Goal: Use online tool/utility: Utilize a website feature to perform a specific function

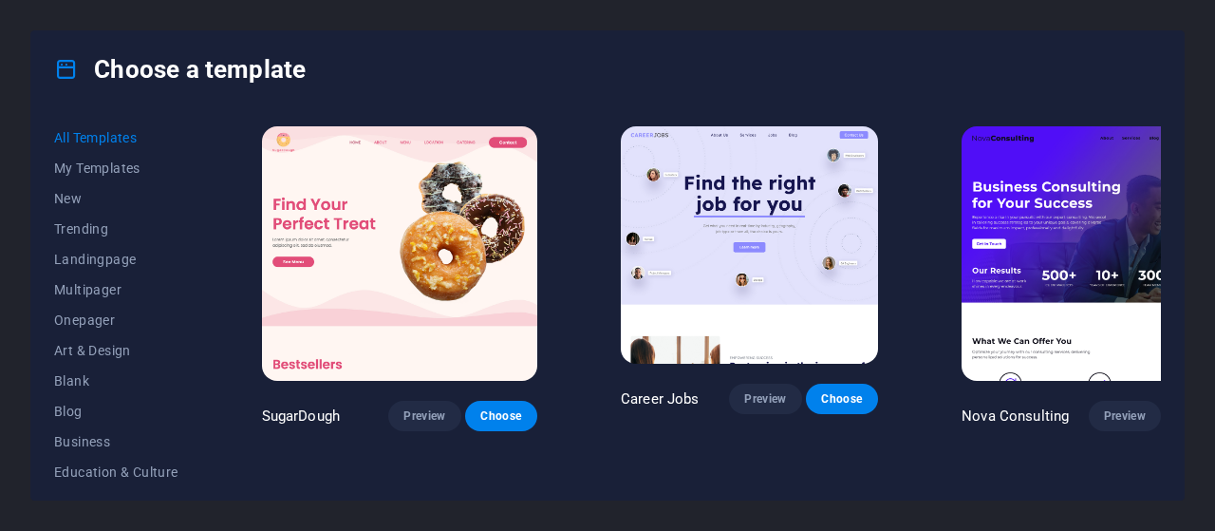
click at [725, 267] on img at bounding box center [749, 244] width 257 height 237
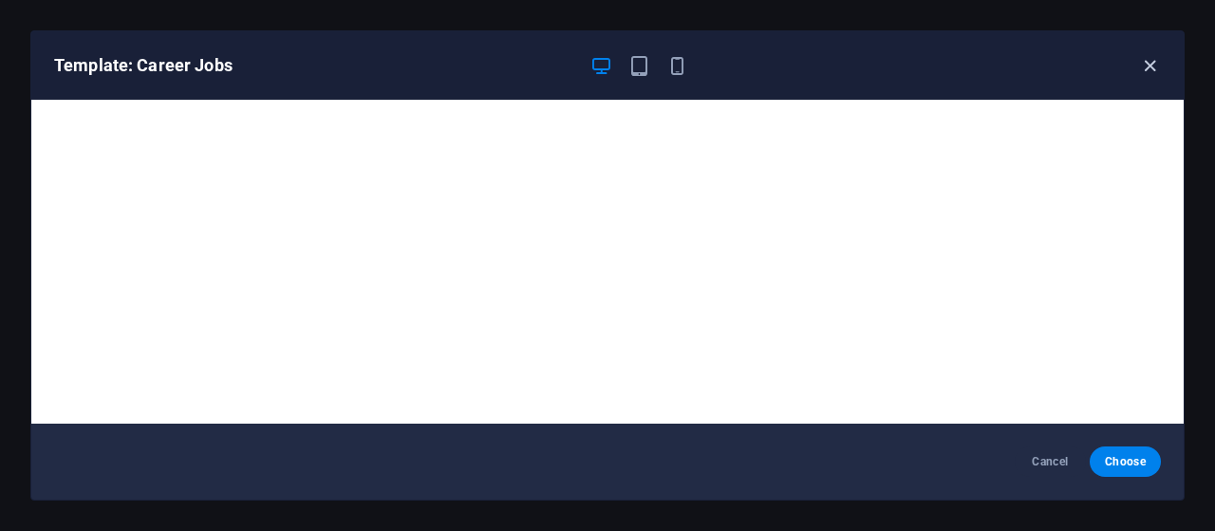
click at [1147, 58] on icon "button" at bounding box center [1150, 66] width 22 height 22
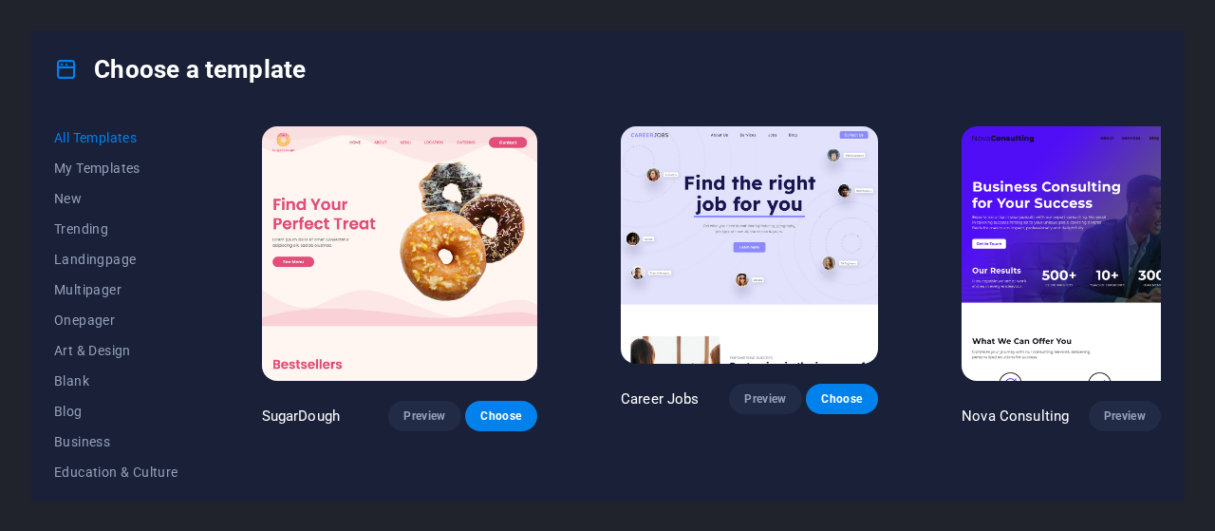
drag, startPoint x: 1162, startPoint y: 138, endPoint x: 1166, endPoint y: 203, distance: 65.7
click at [1166, 203] on div "All Templates My Templates New Trending Landingpage Multipager Onepager Art & D…" at bounding box center [607, 303] width 1152 height 392
click at [714, 231] on img at bounding box center [749, 244] width 257 height 237
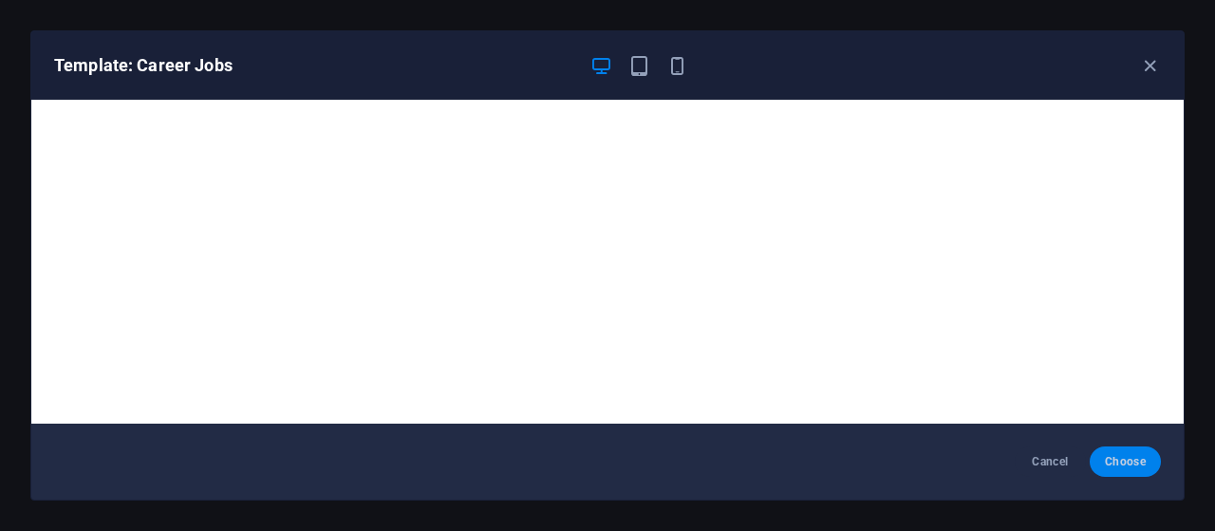
click at [1131, 473] on button "Choose" at bounding box center [1125, 461] width 71 height 30
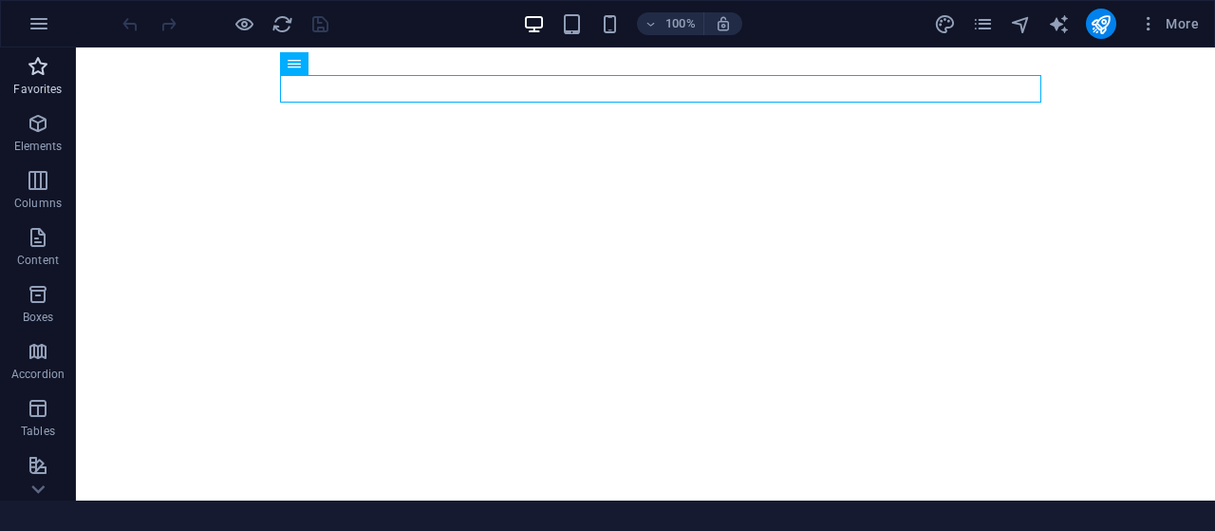
click at [42, 74] on icon "button" at bounding box center [38, 66] width 23 height 23
